Goal: Task Accomplishment & Management: Manage account settings

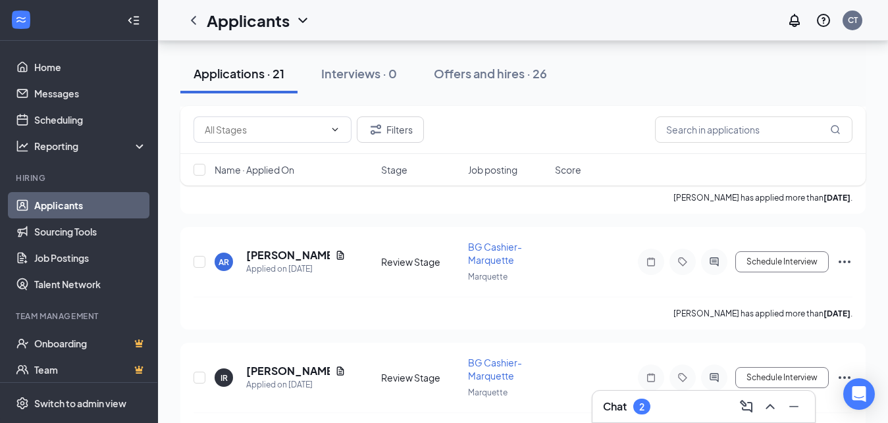
scroll to position [403, 0]
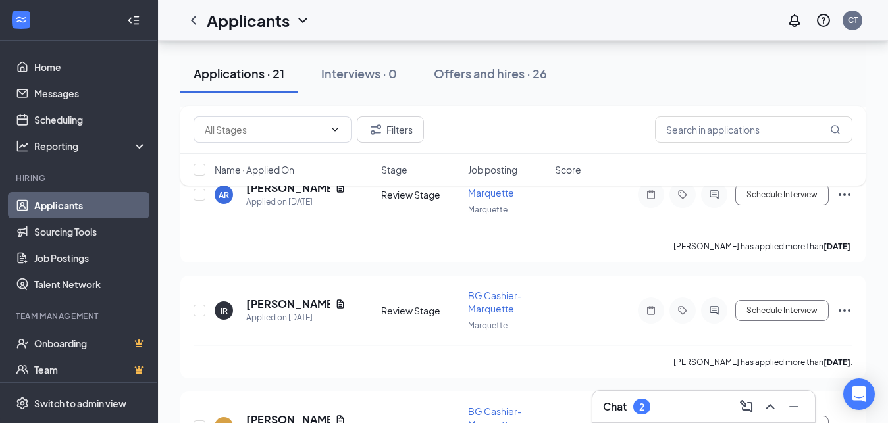
click at [295, 193] on div "Filters Name · Applied On Stage Job posting Score" at bounding box center [522, 152] width 685 height 93
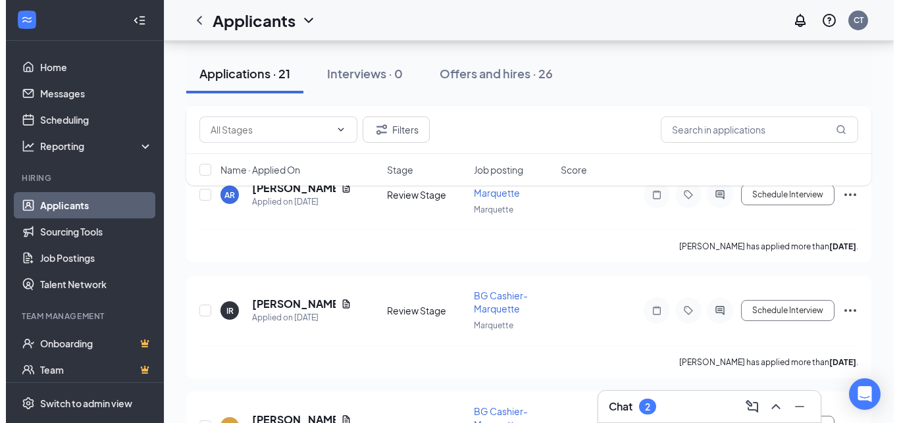
scroll to position [336, 0]
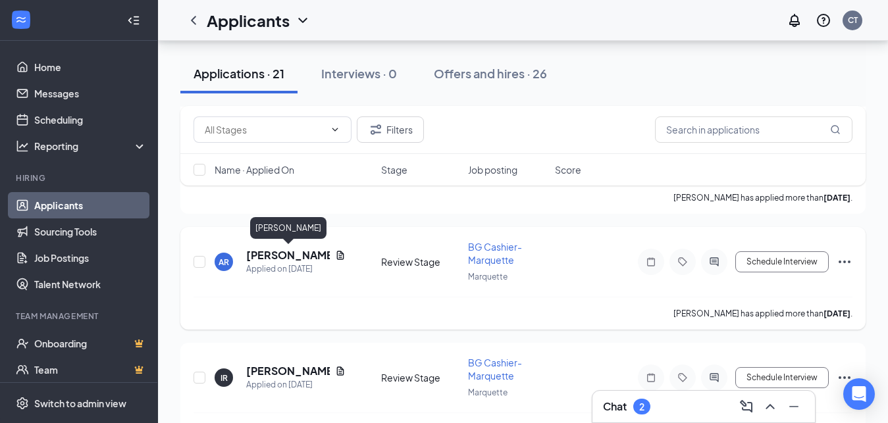
click at [278, 253] on h5 "[PERSON_NAME]" at bounding box center [288, 255] width 84 height 14
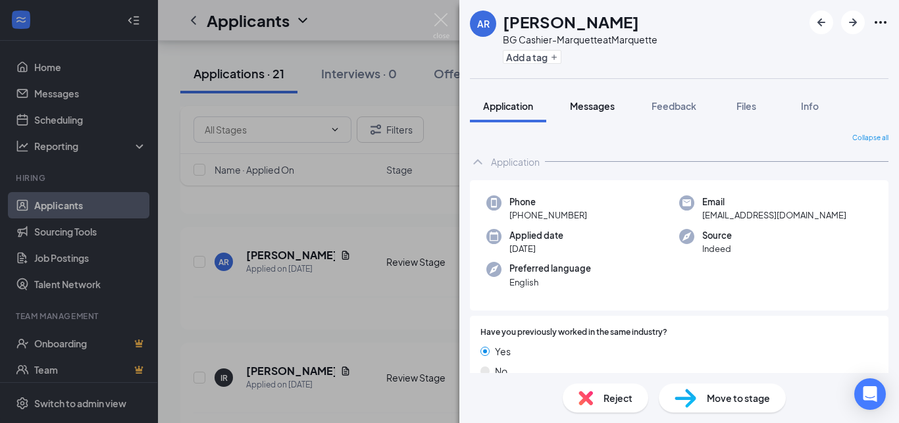
click at [594, 105] on span "Messages" at bounding box center [592, 106] width 45 height 12
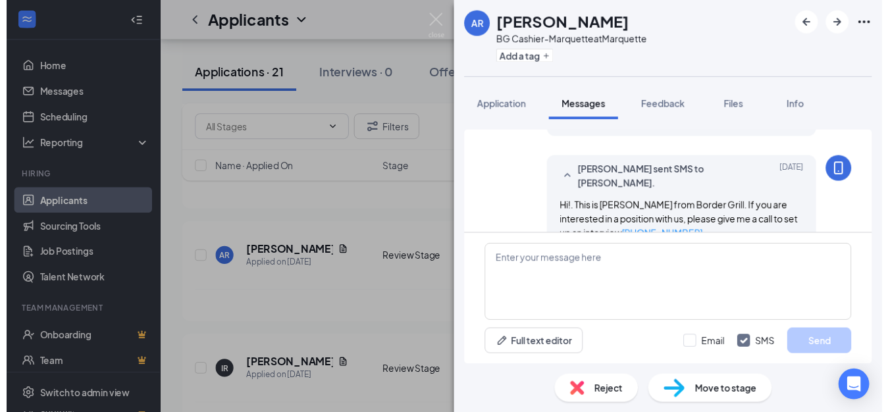
scroll to position [157, 0]
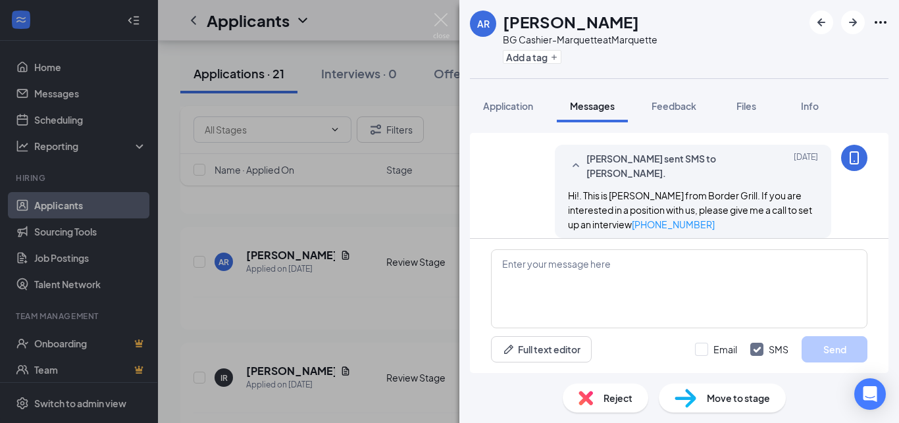
click at [270, 257] on div "AR [PERSON_NAME] BG Cashier-Marquette at Marquette Add a tag Application Messag…" at bounding box center [449, 211] width 899 height 423
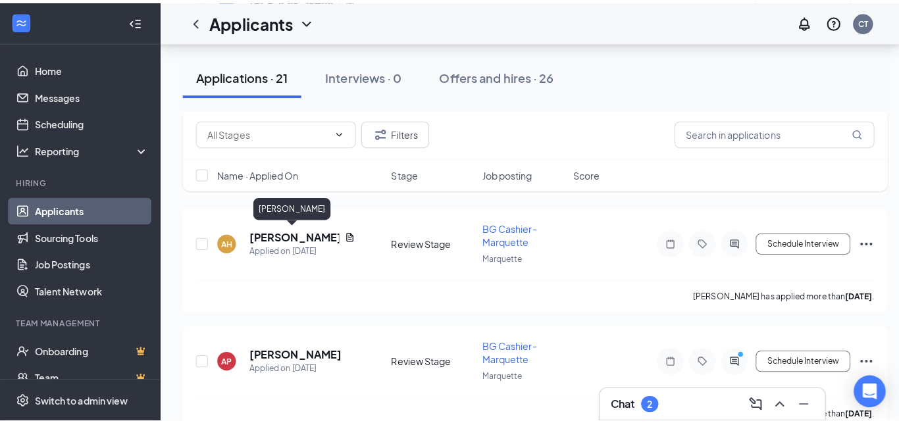
scroll to position [738, 0]
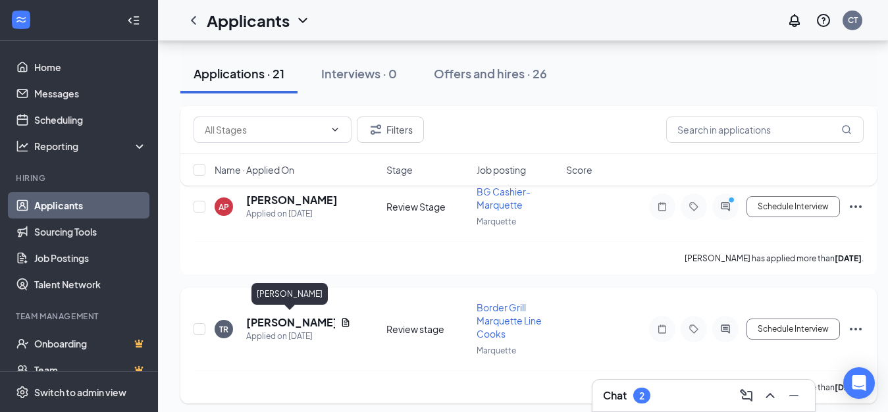
click at [294, 322] on h5 "[PERSON_NAME]" at bounding box center [290, 322] width 89 height 14
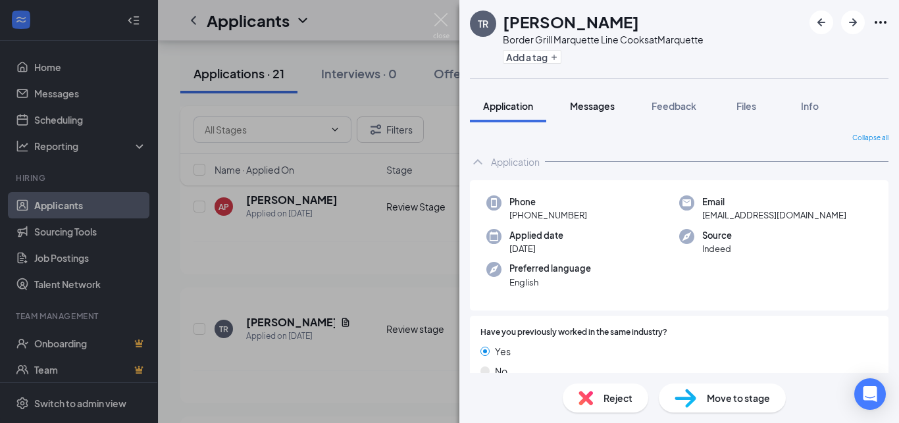
click at [592, 108] on span "Messages" at bounding box center [592, 106] width 45 height 12
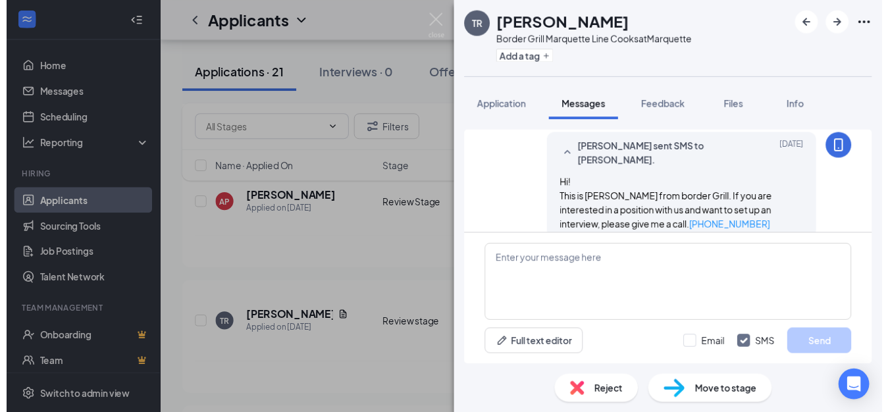
scroll to position [47, 0]
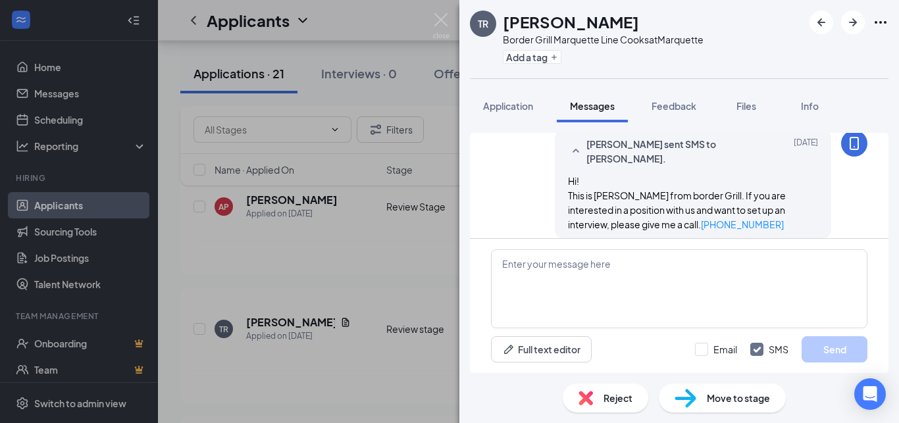
click at [283, 350] on div "TR [PERSON_NAME] Border Grill Marquette Line Cooks at Marquette Add a tag Appli…" at bounding box center [449, 211] width 899 height 423
